Goal: Task Accomplishment & Management: Complete application form

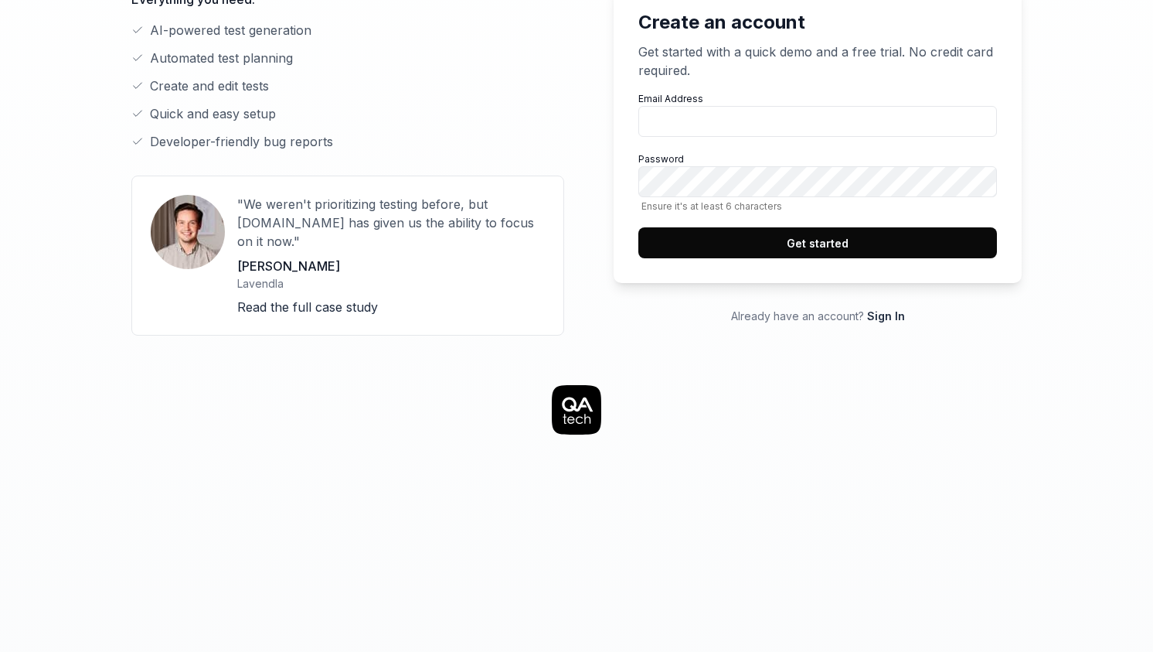
scroll to position [232, 0]
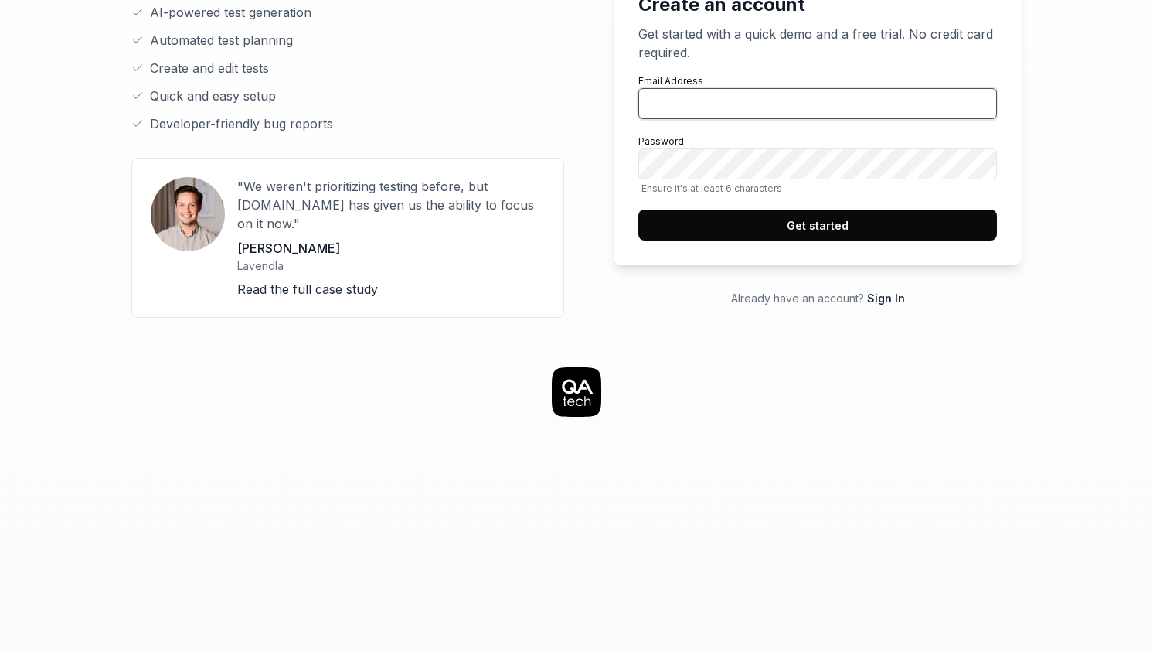
click at [736, 114] on input "Email Address" at bounding box center [817, 103] width 359 height 31
type input "[PERSON_NAME][EMAIL_ADDRESS][DOMAIN_NAME]"
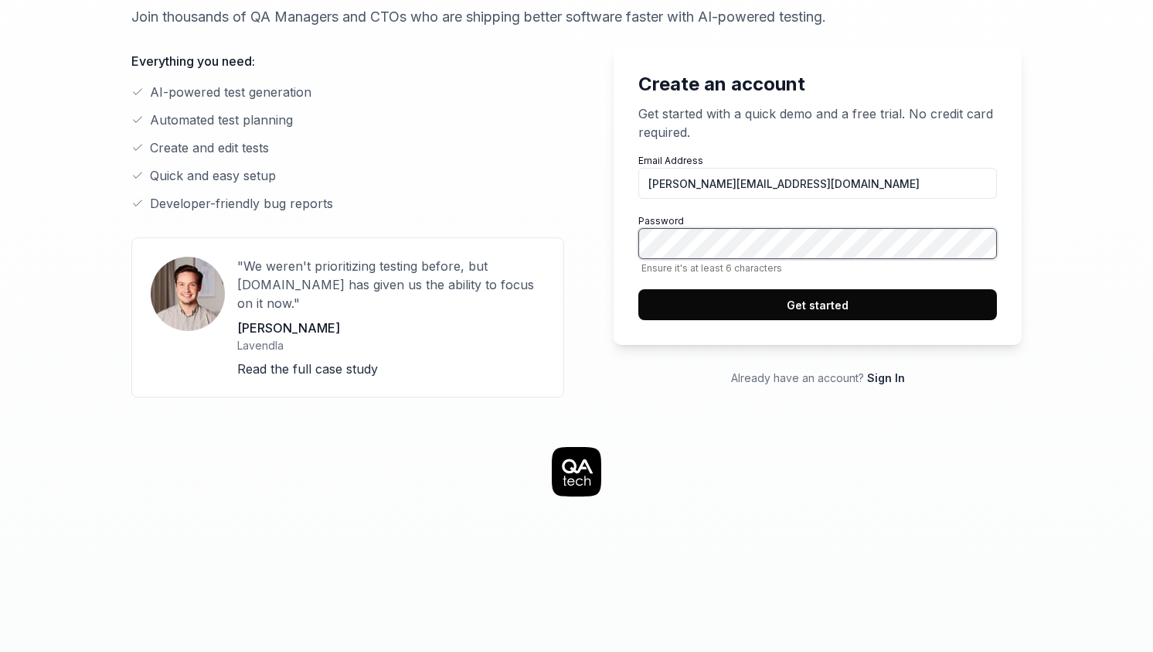
scroll to position [143, 0]
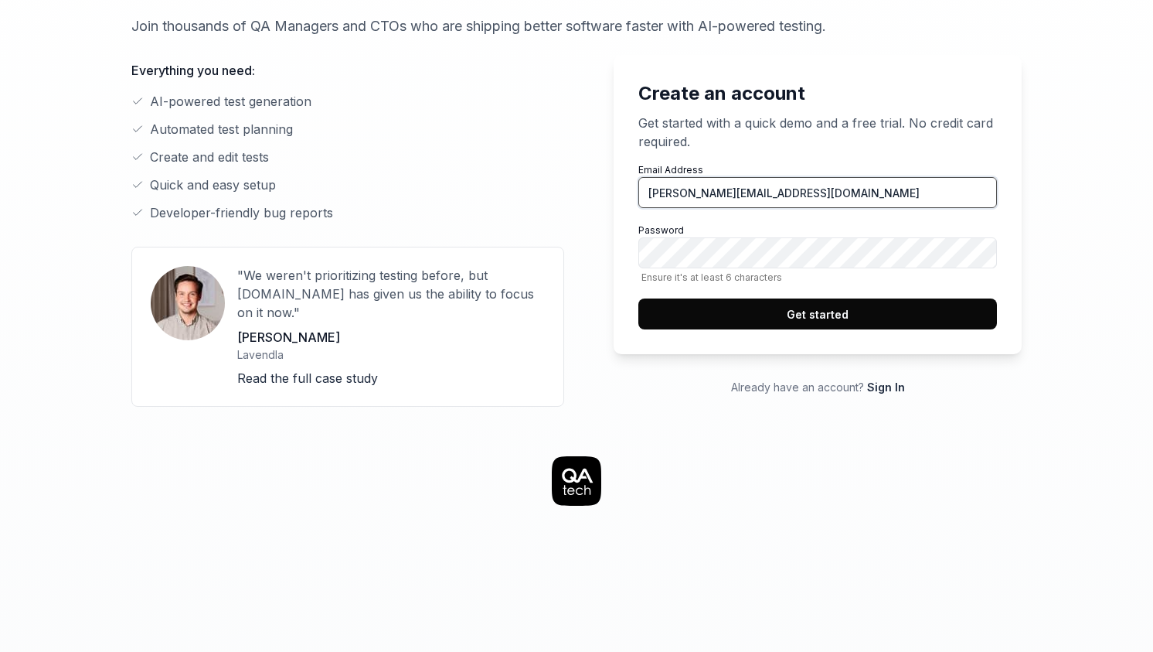
click at [765, 199] on input "[PERSON_NAME][EMAIL_ADDRESS][DOMAIN_NAME]" at bounding box center [817, 192] width 359 height 31
click at [788, 192] on input "[PERSON_NAME][EMAIL_ADDRESS][DOMAIN_NAME]" at bounding box center [817, 192] width 359 height 31
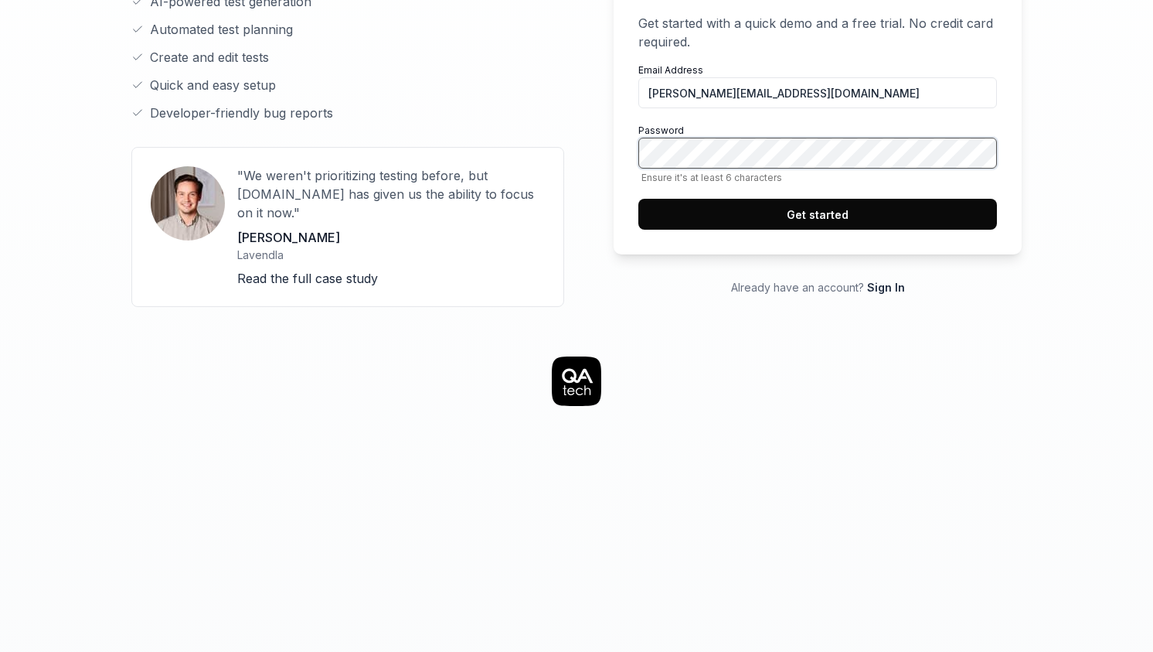
scroll to position [247, 0]
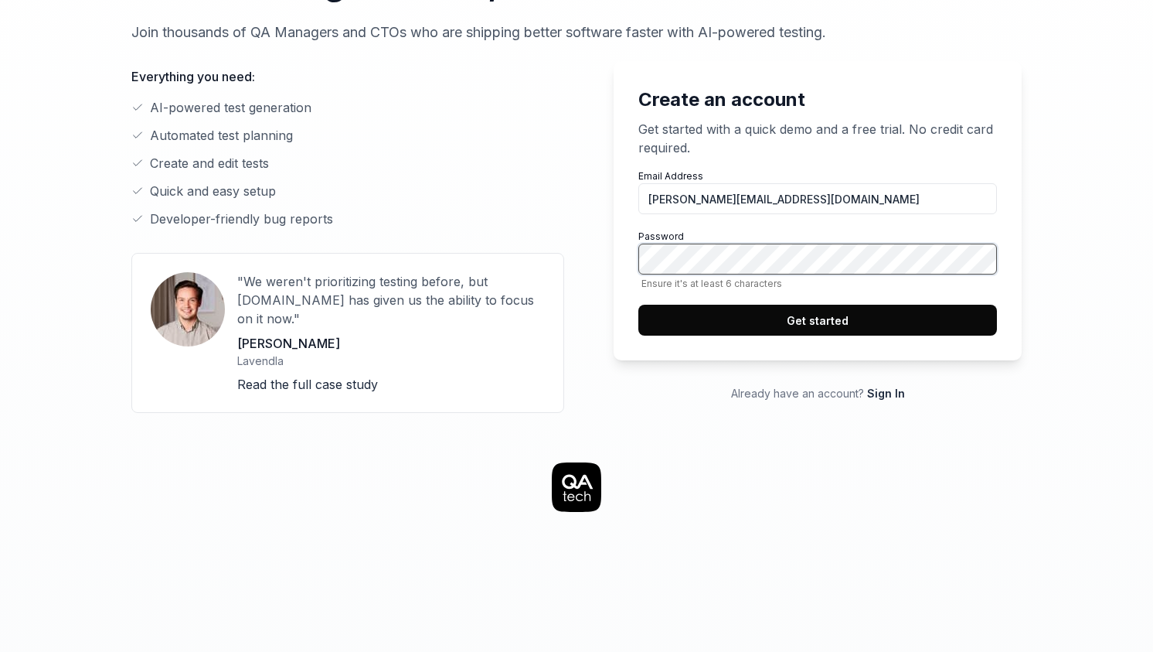
scroll to position [132, 0]
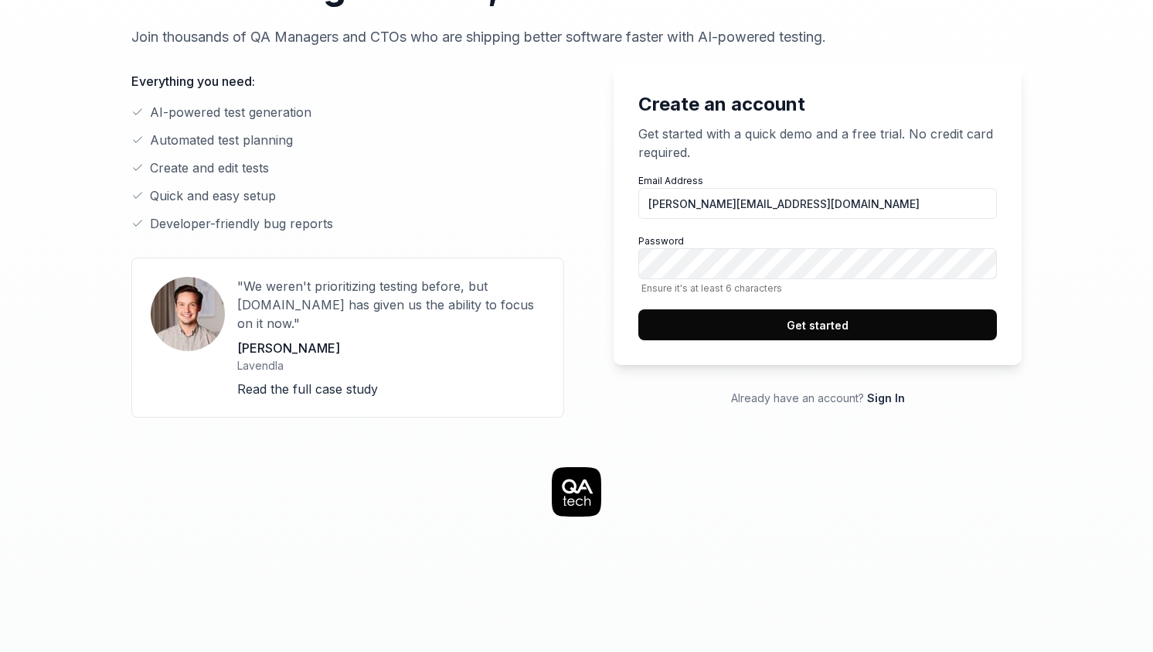
click at [819, 321] on button "Get started" at bounding box center [817, 324] width 359 height 31
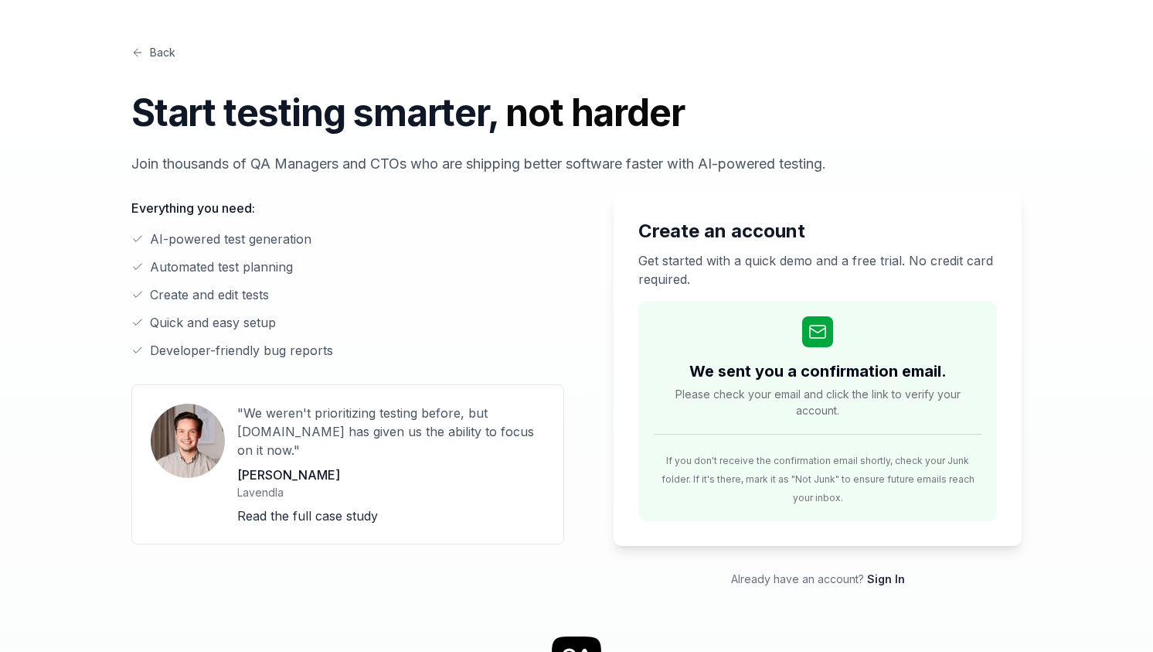
scroll to position [0, 0]
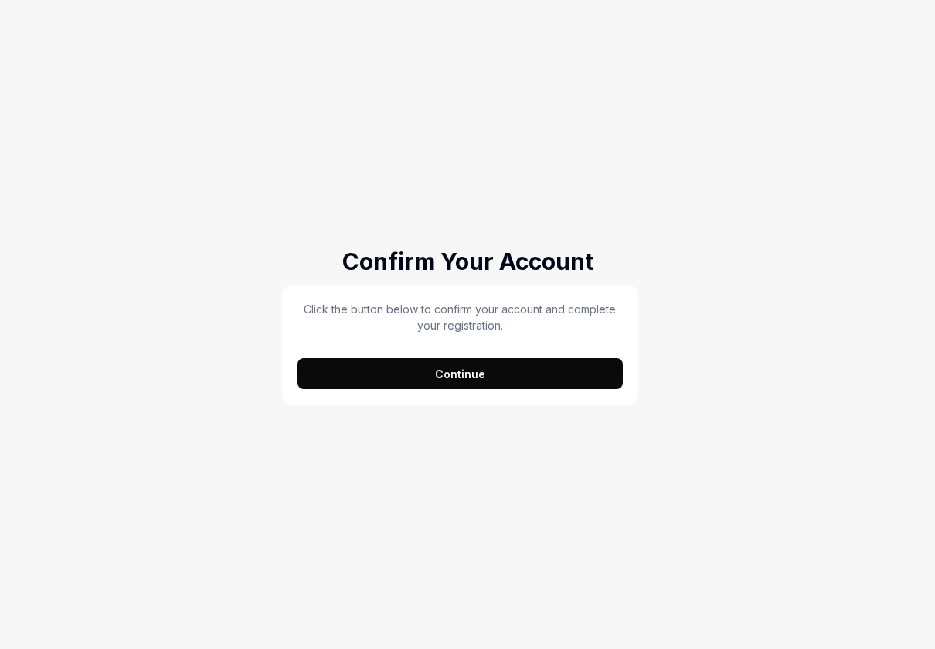
click at [499, 387] on button "Continue" at bounding box center [460, 373] width 325 height 31
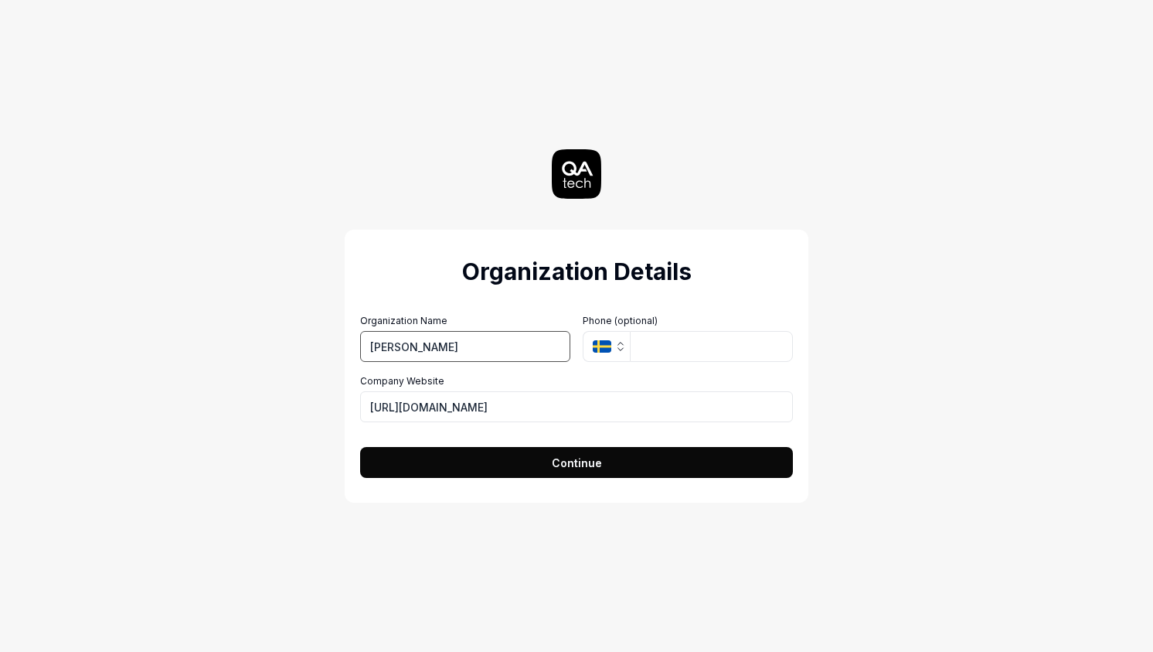
type input "Zell"
click at [609, 351] on icon "button" at bounding box center [602, 346] width 19 height 12
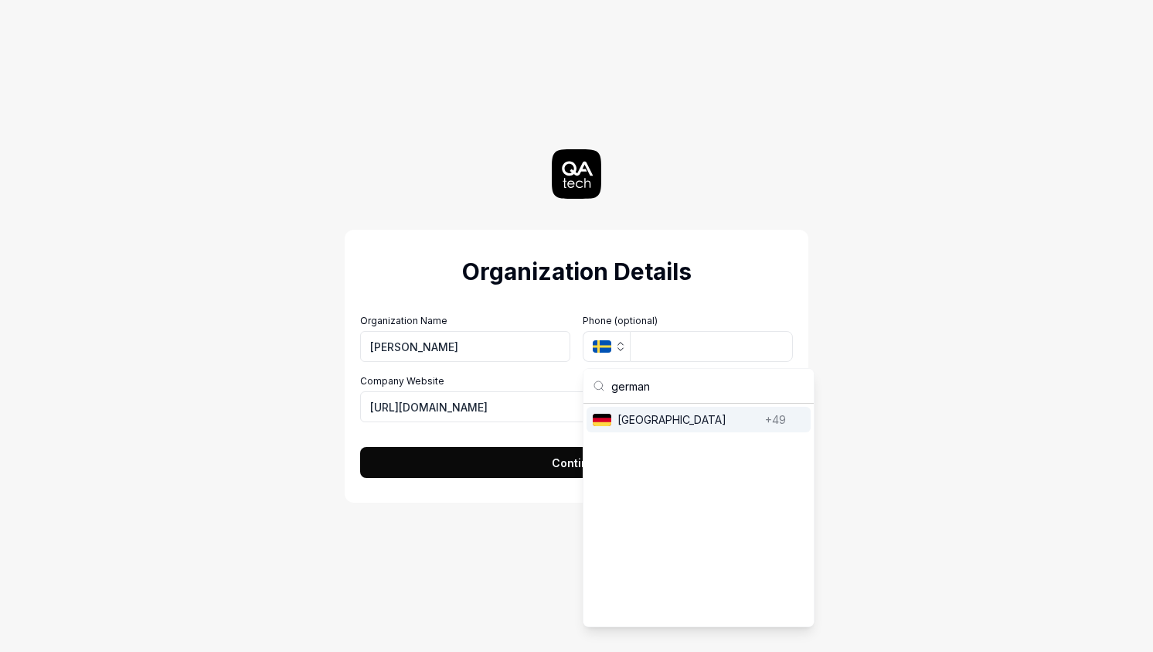
type input "german"
click at [620, 411] on span "Germany" at bounding box center [688, 419] width 141 height 16
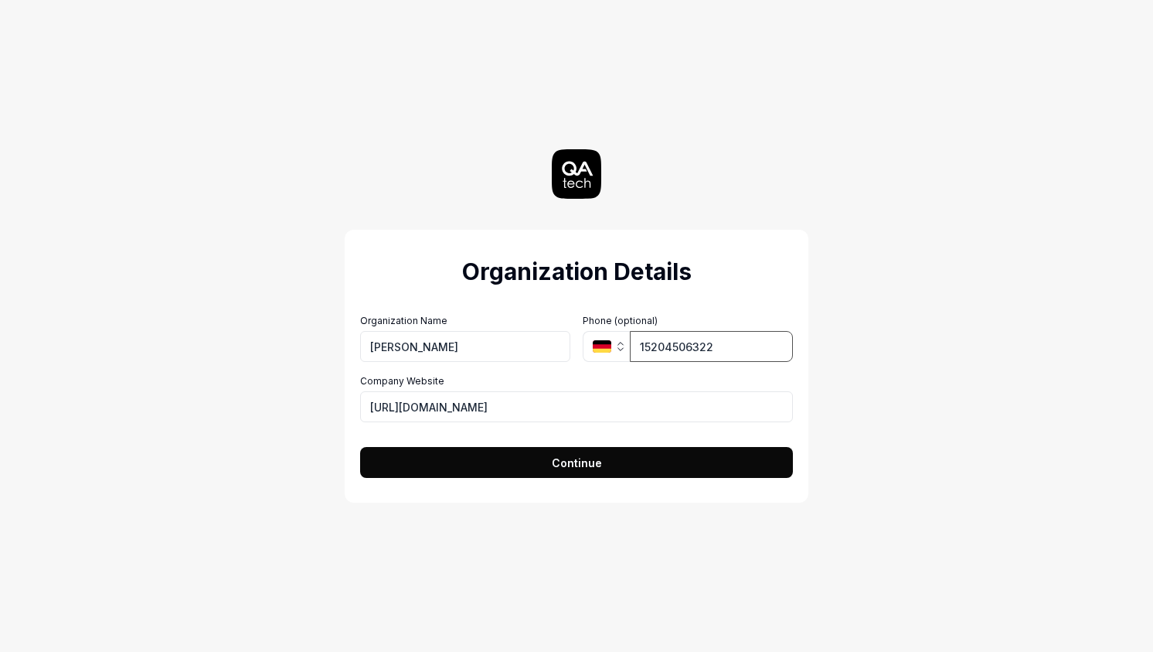
type input "15204506322"
click at [584, 468] on span "Continue" at bounding box center [577, 463] width 50 height 16
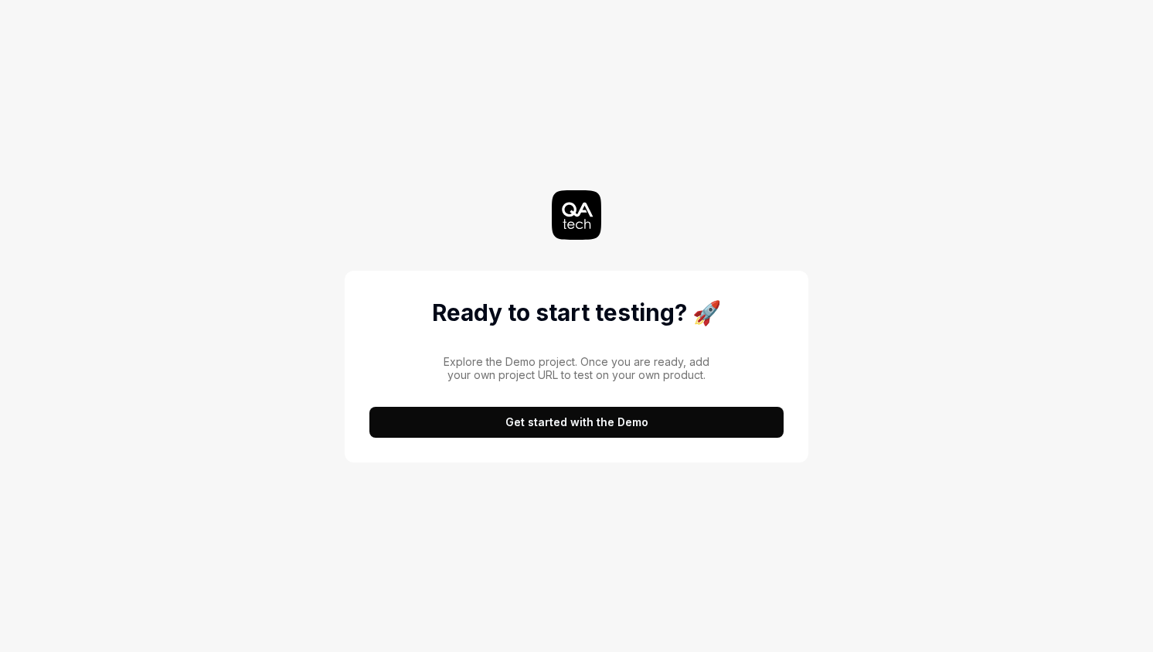
click at [598, 427] on button "Get started with the Demo" at bounding box center [576, 422] width 414 height 31
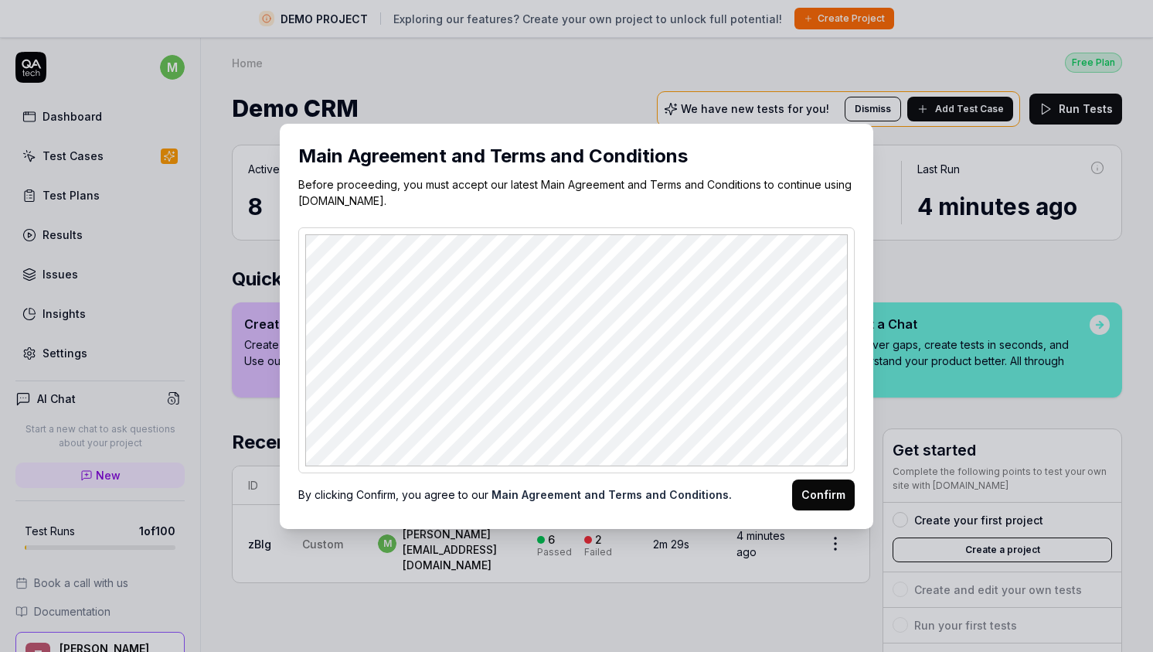
click at [826, 498] on button "Confirm" at bounding box center [823, 494] width 63 height 31
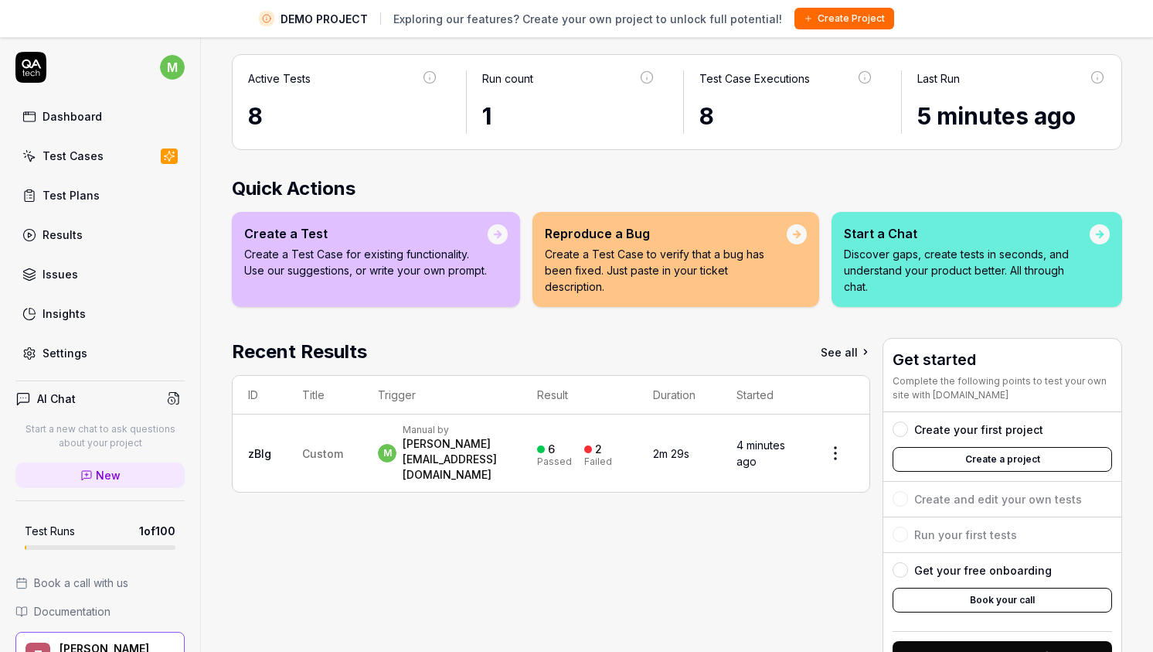
scroll to position [113, 0]
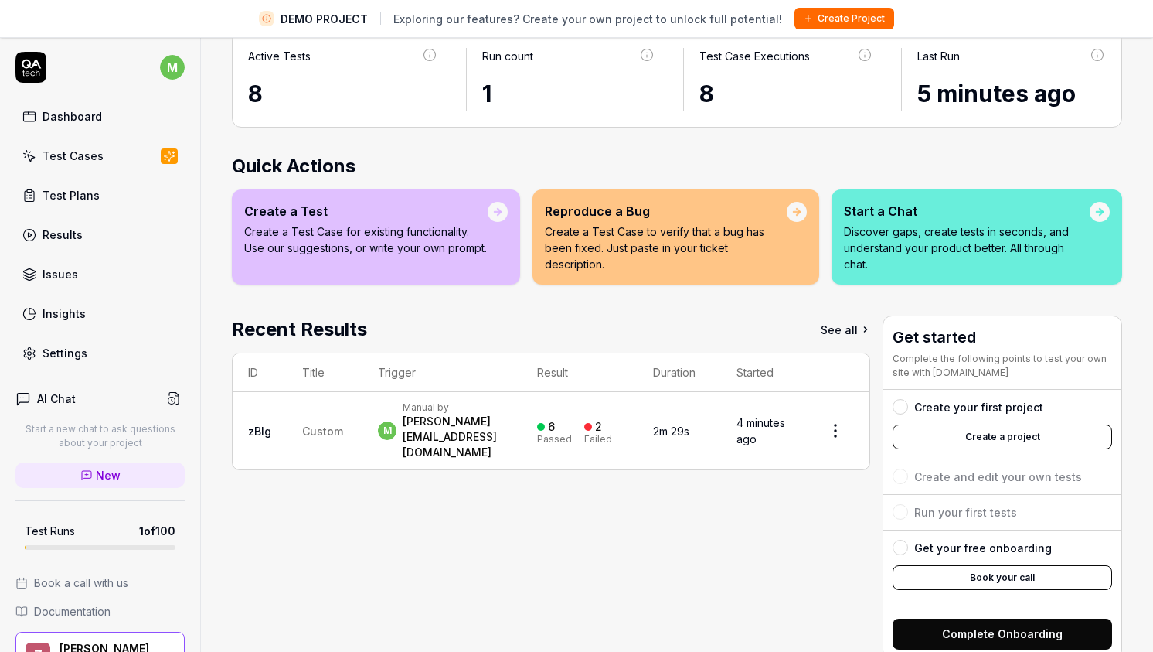
click at [421, 414] on div "Manual by" at bounding box center [455, 407] width 104 height 12
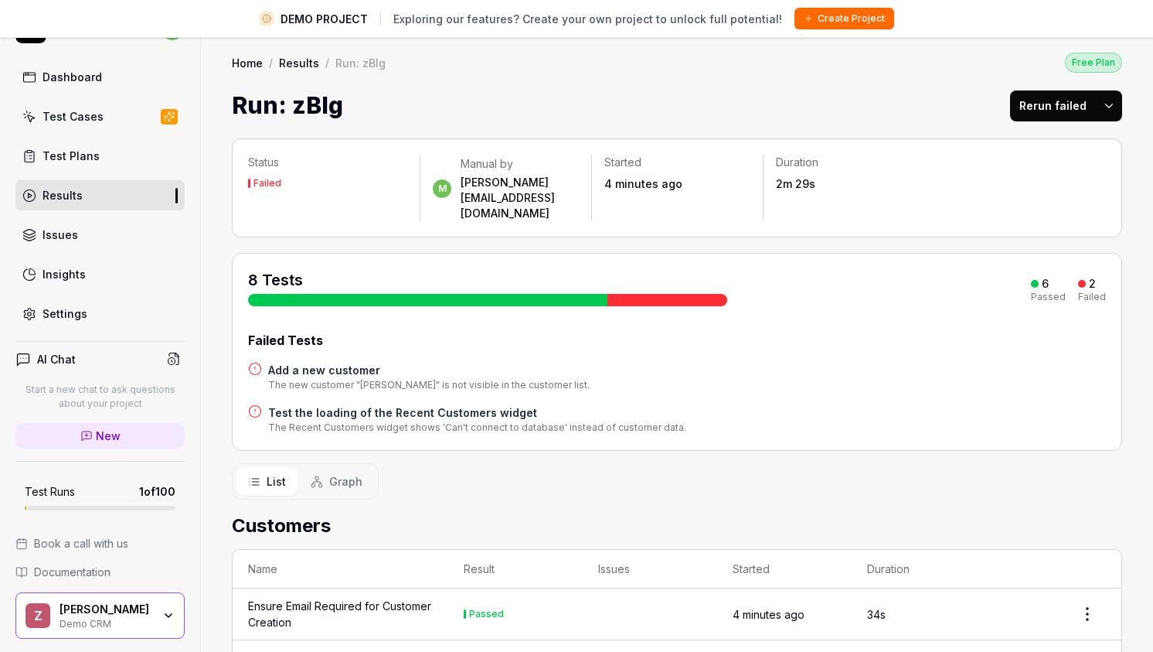
scroll to position [49, 0]
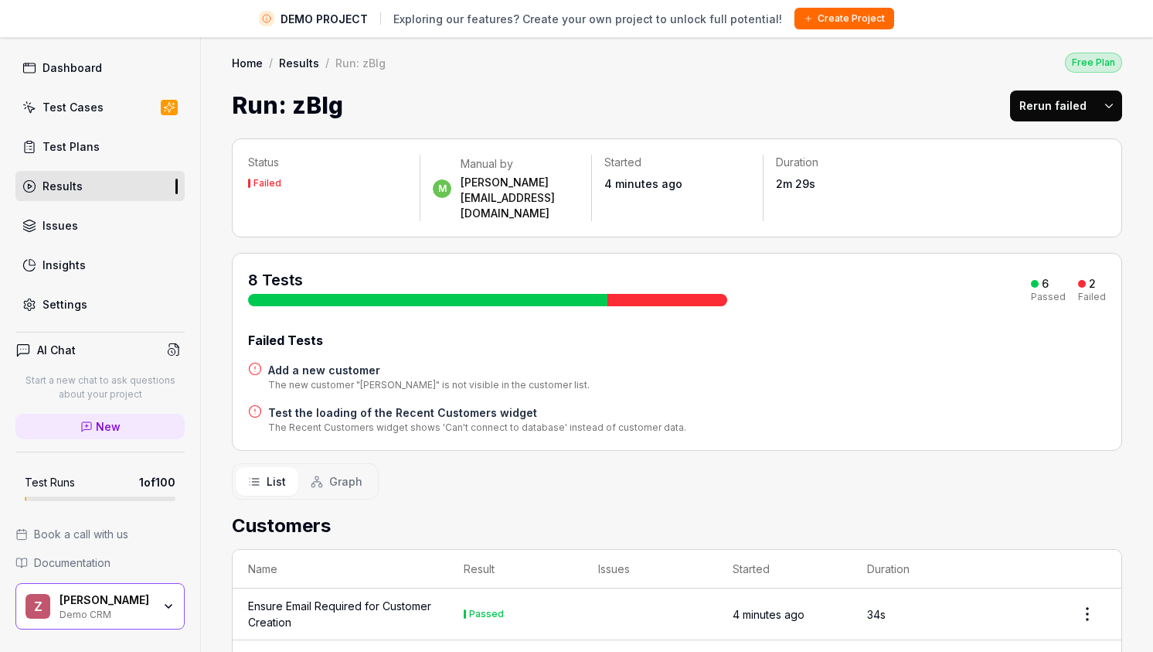
click at [169, 604] on icon "button" at bounding box center [168, 606] width 12 height 12
click at [550, 474] on div "Status Failed m Manual by moritz@getzell.com Started 4 minutes ago Duration 2m …" at bounding box center [677, 665] width 952 height 1084
click at [86, 70] on div "Dashboard" at bounding box center [73, 68] width 60 height 16
